Goal: Task Accomplishment & Management: Manage account settings

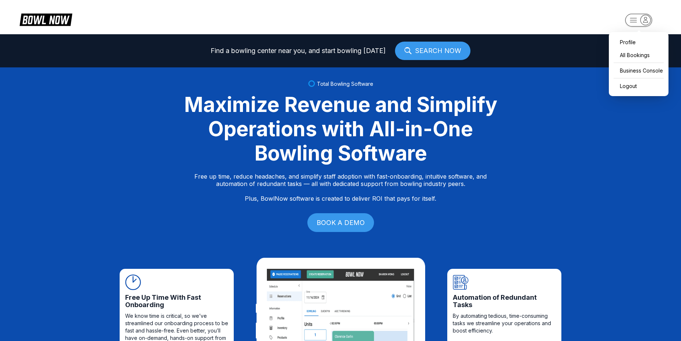
click at [643, 21] on icon "button" at bounding box center [645, 20] width 10 height 10
click at [622, 70] on div "Business Console" at bounding box center [638, 70] width 52 height 13
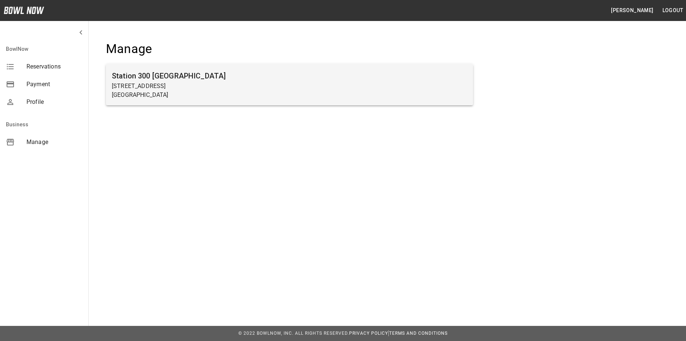
click at [239, 78] on h6 "Station 300 [GEOGRAPHIC_DATA]" at bounding box center [289, 76] width 355 height 12
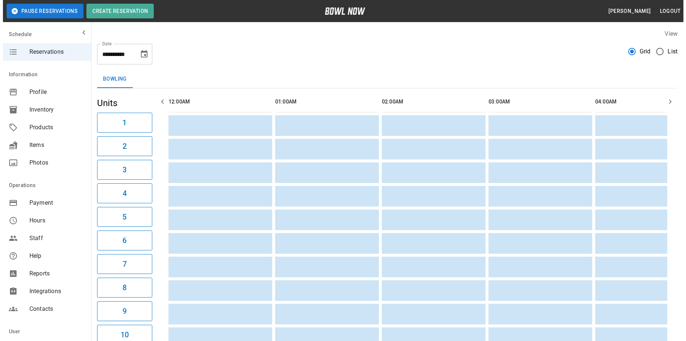
scroll to position [0, 1707]
